Goal: Transaction & Acquisition: Purchase product/service

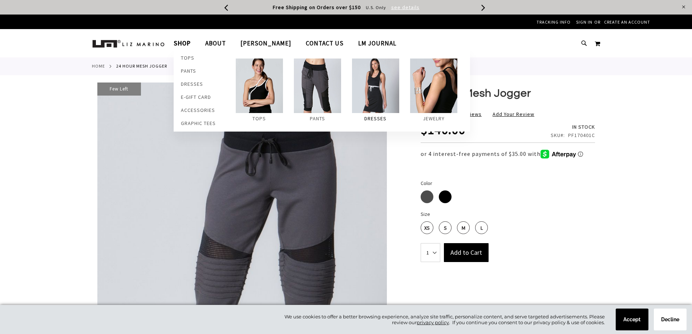
click at [378, 76] on img at bounding box center [375, 85] width 47 height 54
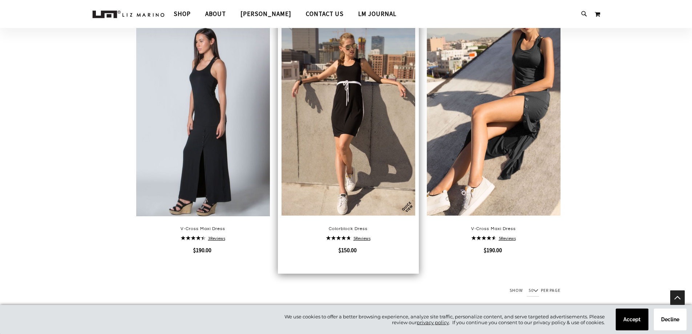
scroll to position [218, 0]
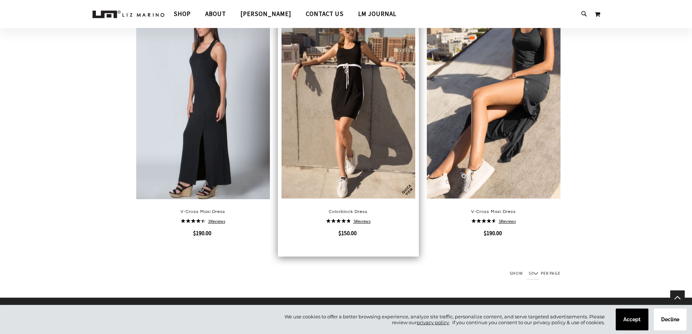
click at [380, 125] on img at bounding box center [349, 102] width 134 height 201
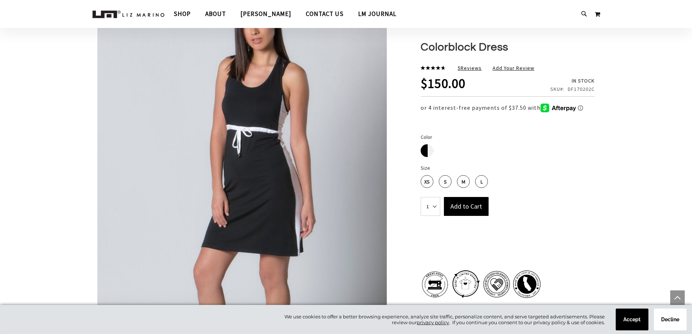
scroll to position [472, 0]
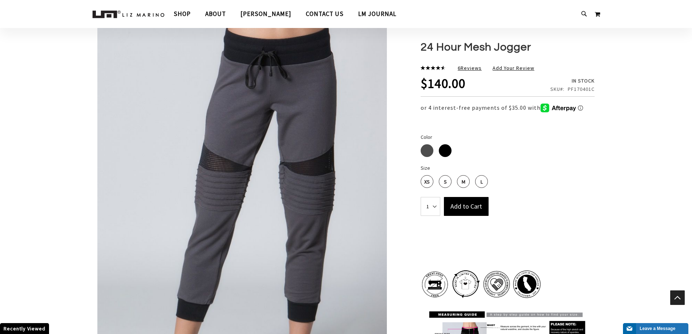
scroll to position [215, 0]
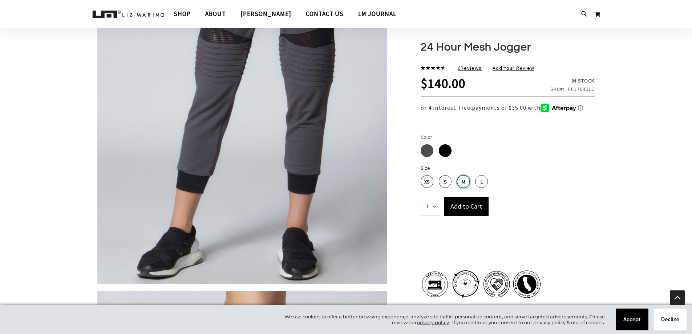
click at [464, 183] on div "M" at bounding box center [463, 181] width 13 height 13
type input "10"
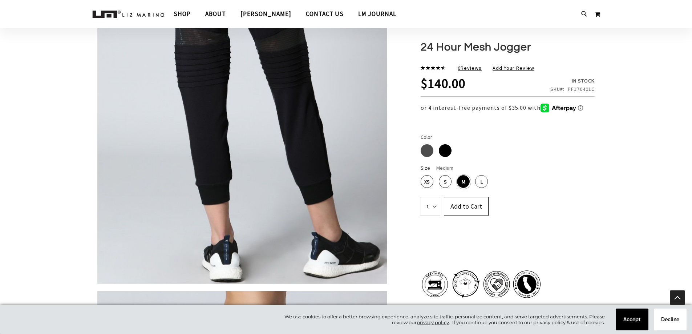
click at [469, 207] on span "Add to Cart" at bounding box center [466, 206] width 32 height 8
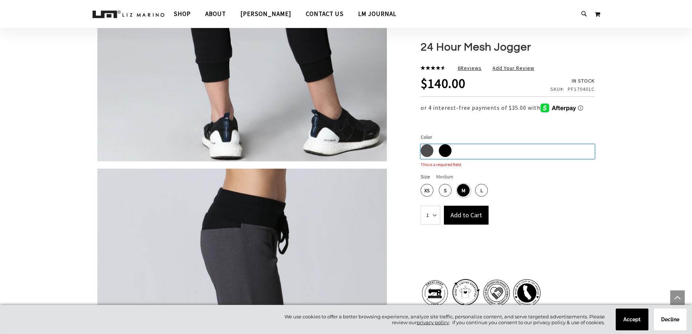
scroll to position [84, 0]
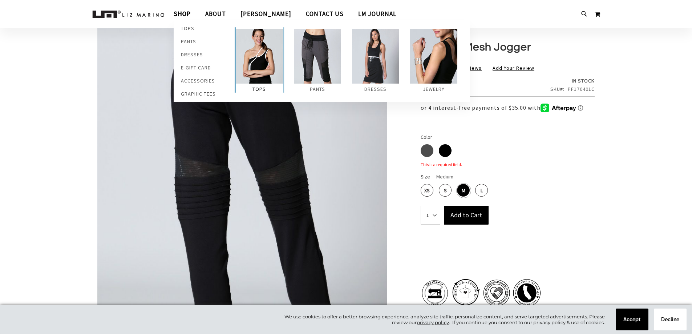
click at [266, 63] on img at bounding box center [259, 56] width 47 height 54
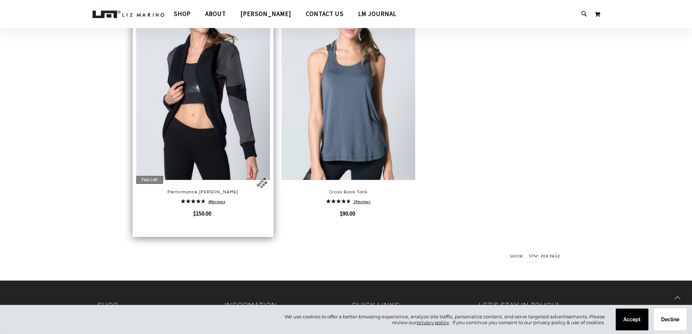
scroll to position [1598, 0]
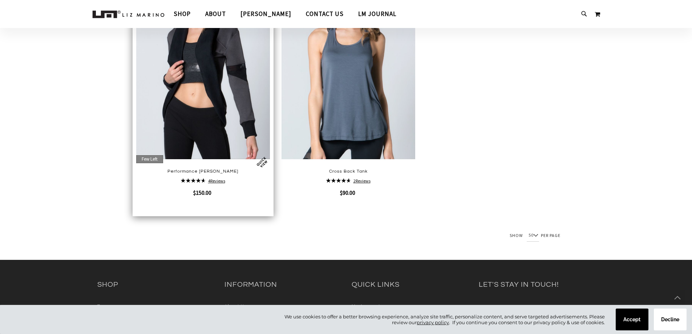
click at [226, 124] on img at bounding box center [203, 62] width 134 height 201
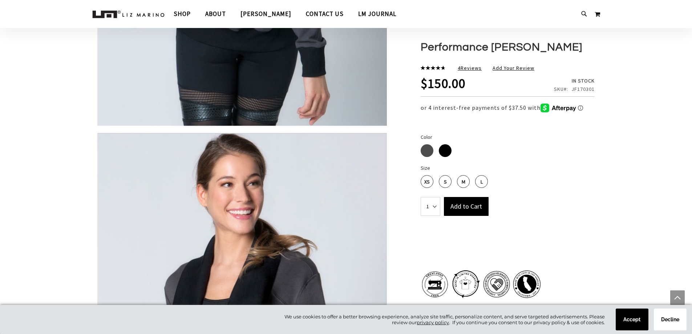
scroll to position [581, 0]
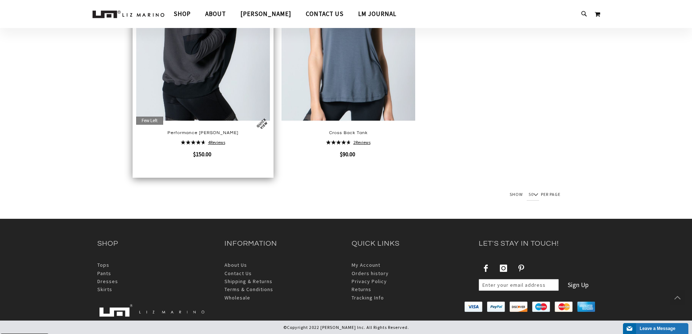
scroll to position [1379, 0]
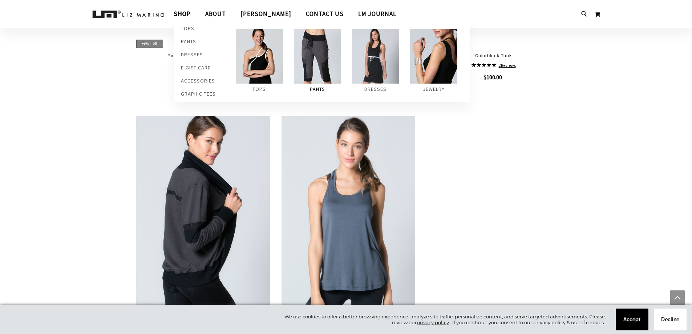
click at [314, 62] on img at bounding box center [317, 56] width 47 height 54
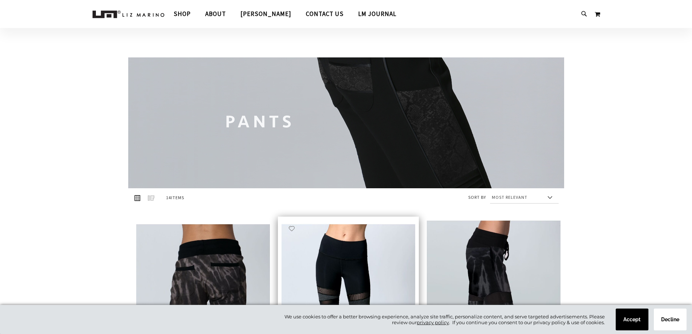
scroll to position [182, 0]
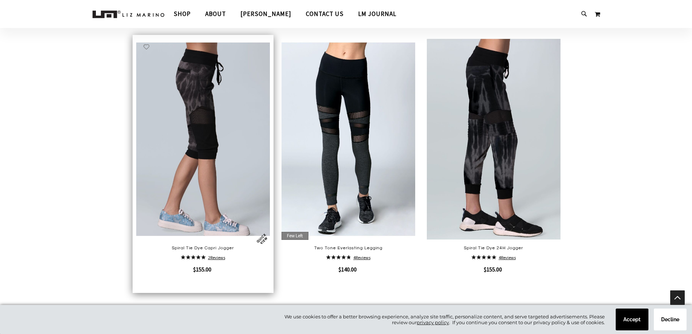
click at [209, 156] on img at bounding box center [203, 139] width 134 height 201
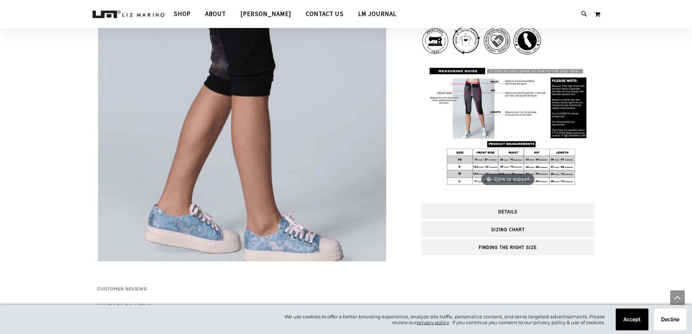
scroll to position [1090, 0]
